Goal: Information Seeking & Learning: Learn about a topic

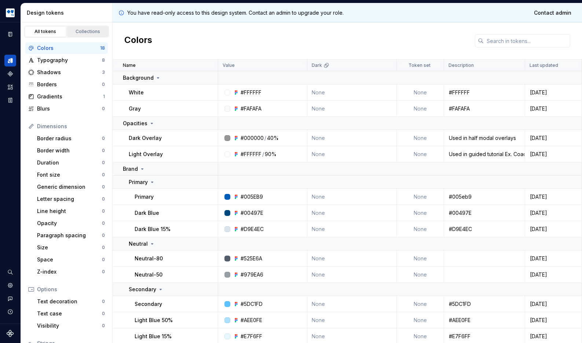
click at [88, 29] on div "Collections" at bounding box center [88, 32] width 37 height 6
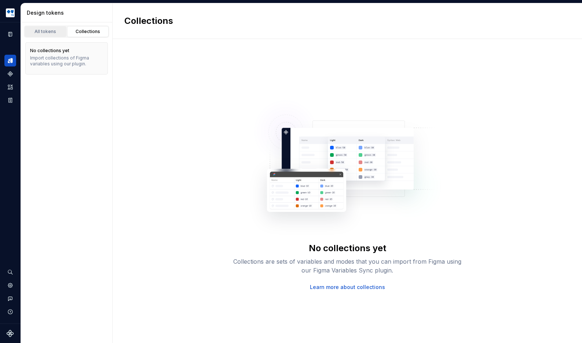
click at [54, 29] on div "All tokens" at bounding box center [45, 32] width 37 height 6
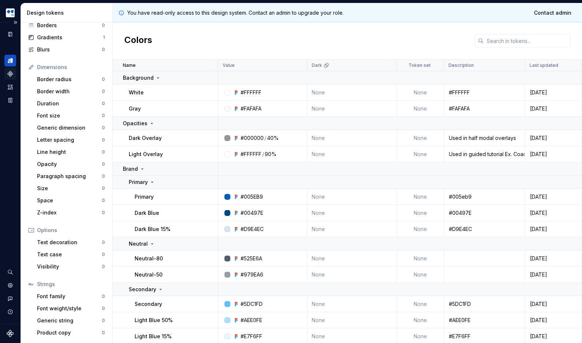
click at [13, 73] on icon "Components" at bounding box center [10, 73] width 5 height 5
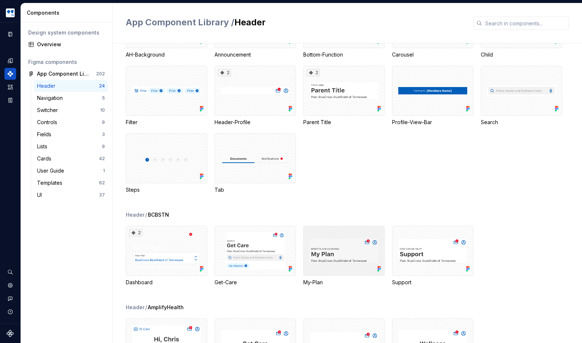
scroll to position [147, 0]
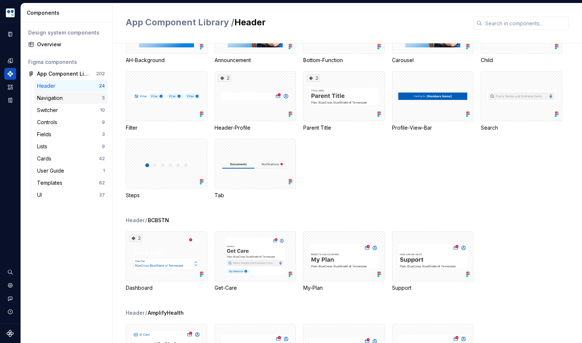
click at [63, 100] on div "Navigation" at bounding box center [51, 97] width 29 height 7
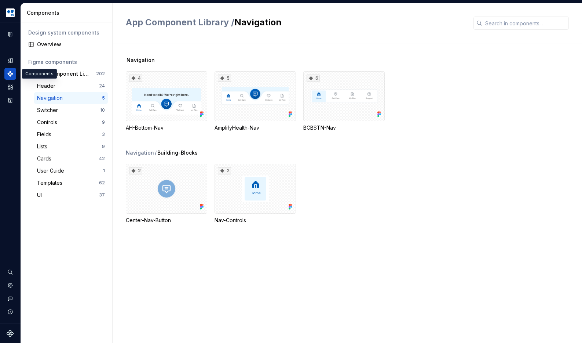
click at [11, 71] on icon "Components" at bounding box center [10, 73] width 7 height 7
click at [99, 73] on button "button" at bounding box center [102, 74] width 10 height 10
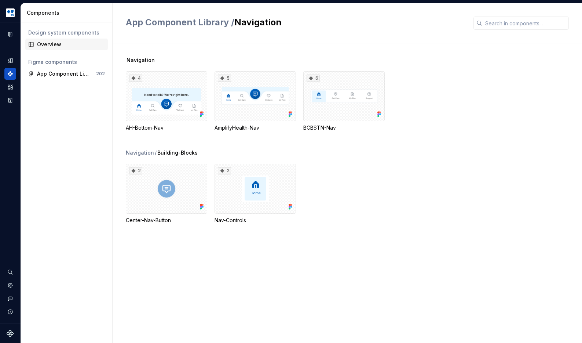
click at [53, 46] on div "Overview" at bounding box center [71, 44] width 68 height 7
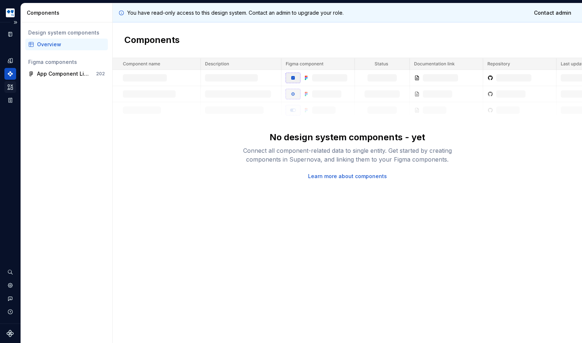
click at [10, 87] on icon "Assets" at bounding box center [10, 87] width 7 height 7
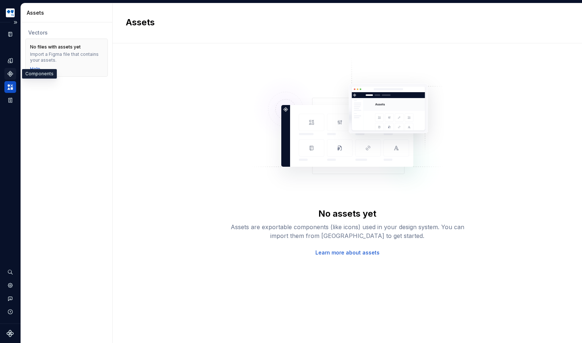
click at [10, 71] on icon "Components" at bounding box center [10, 73] width 5 height 5
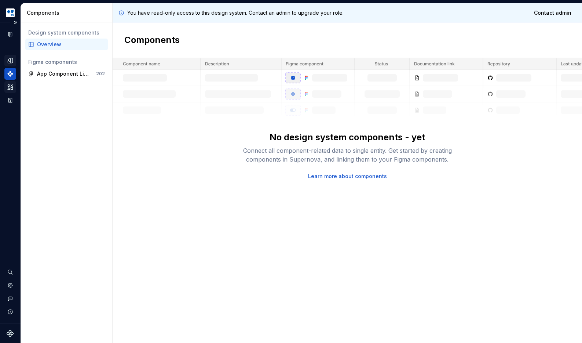
click at [11, 58] on icon "Design tokens" at bounding box center [10, 60] width 5 height 5
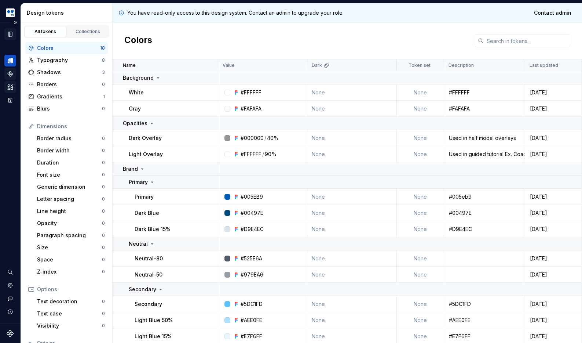
click at [8, 33] on icon "Documentation" at bounding box center [10, 34] width 4 height 5
click at [11, 72] on icon "Components" at bounding box center [10, 73] width 5 height 5
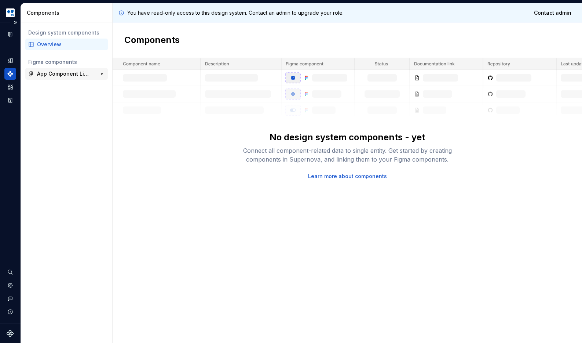
click at [80, 74] on div "App Component Library" at bounding box center [64, 73] width 55 height 7
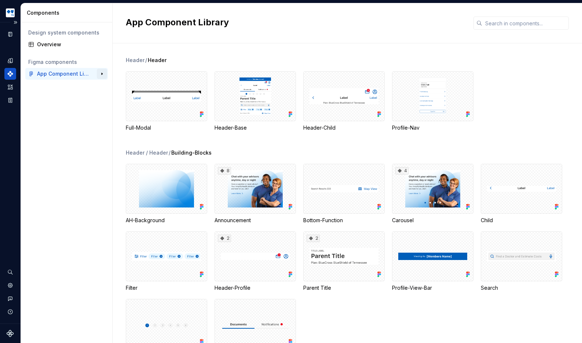
click at [102, 76] on button "button" at bounding box center [102, 74] width 10 height 10
click at [63, 134] on div "Fields" at bounding box center [69, 134] width 65 height 7
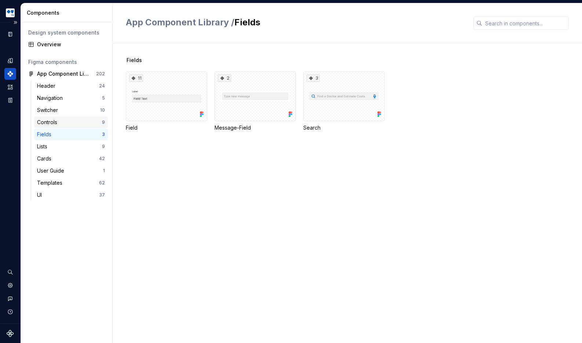
click at [58, 118] on div "Controls" at bounding box center [48, 121] width 23 height 7
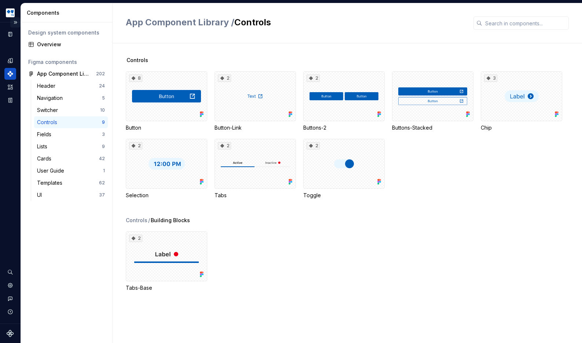
click at [15, 21] on button "Expand sidebar" at bounding box center [15, 22] width 10 height 10
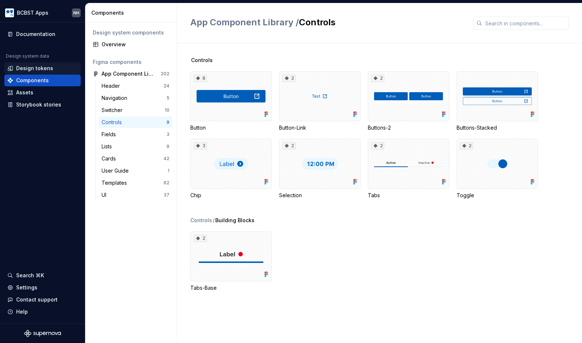
click at [33, 66] on div "Design tokens" at bounding box center [34, 68] width 37 height 7
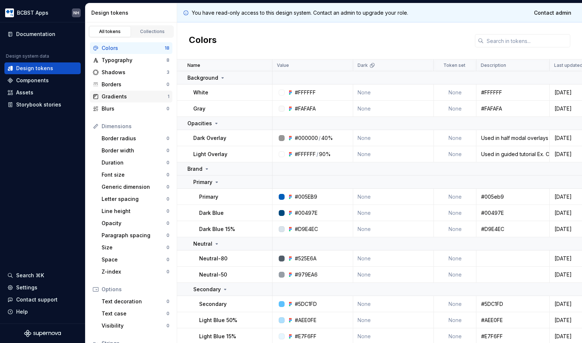
click at [128, 96] on div "Gradients" at bounding box center [135, 96] width 66 height 7
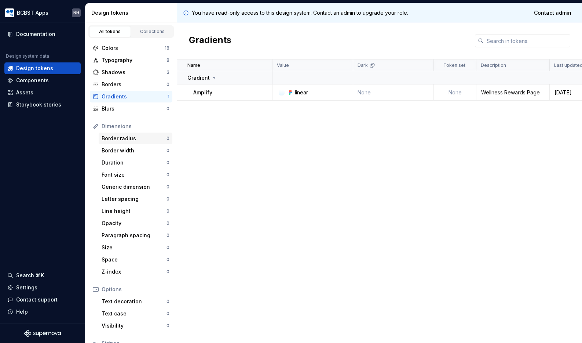
scroll to position [59, 0]
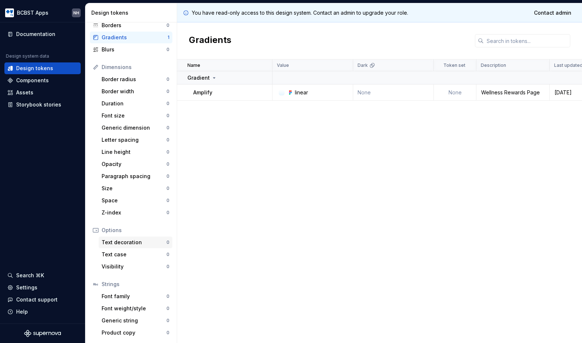
click at [150, 239] on div "Text decoration" at bounding box center [134, 241] width 65 height 7
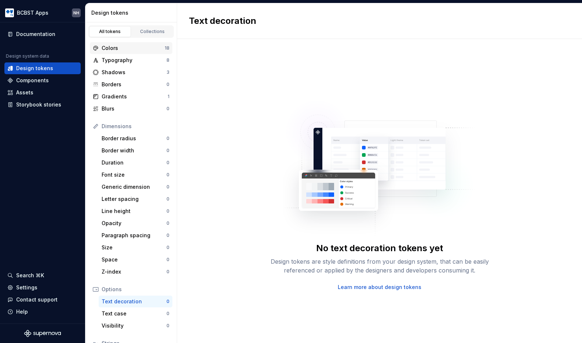
click at [133, 48] on div "Colors" at bounding box center [133, 47] width 63 height 7
